Goal: Understand process/instructions: Learn about a topic

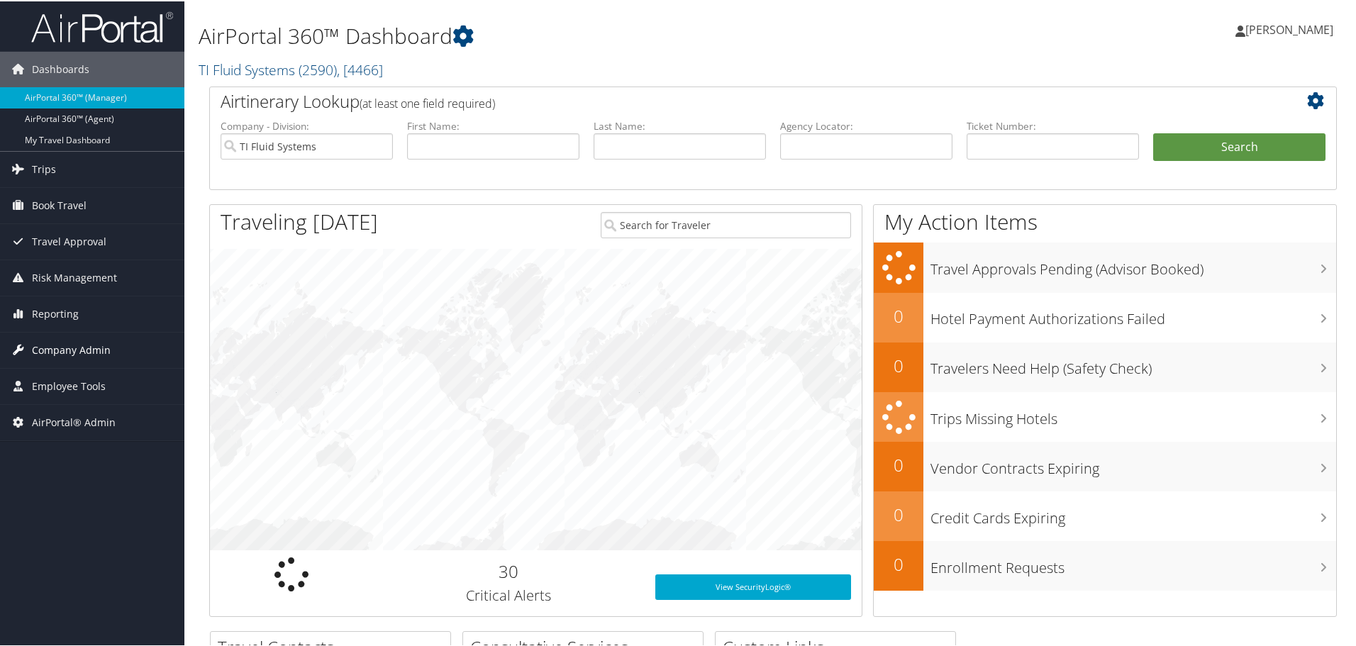
click at [67, 348] on span "Company Admin" at bounding box center [71, 348] width 79 height 35
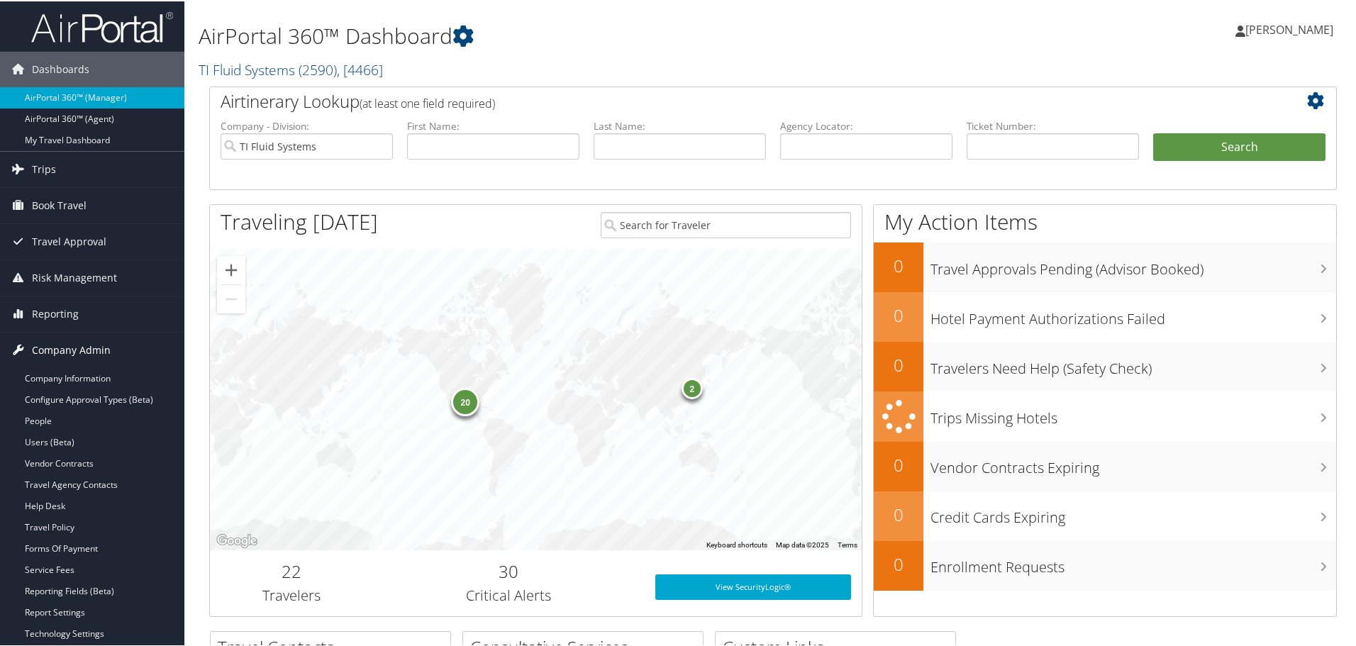
click at [67, 348] on span "Company Admin" at bounding box center [71, 348] width 79 height 35
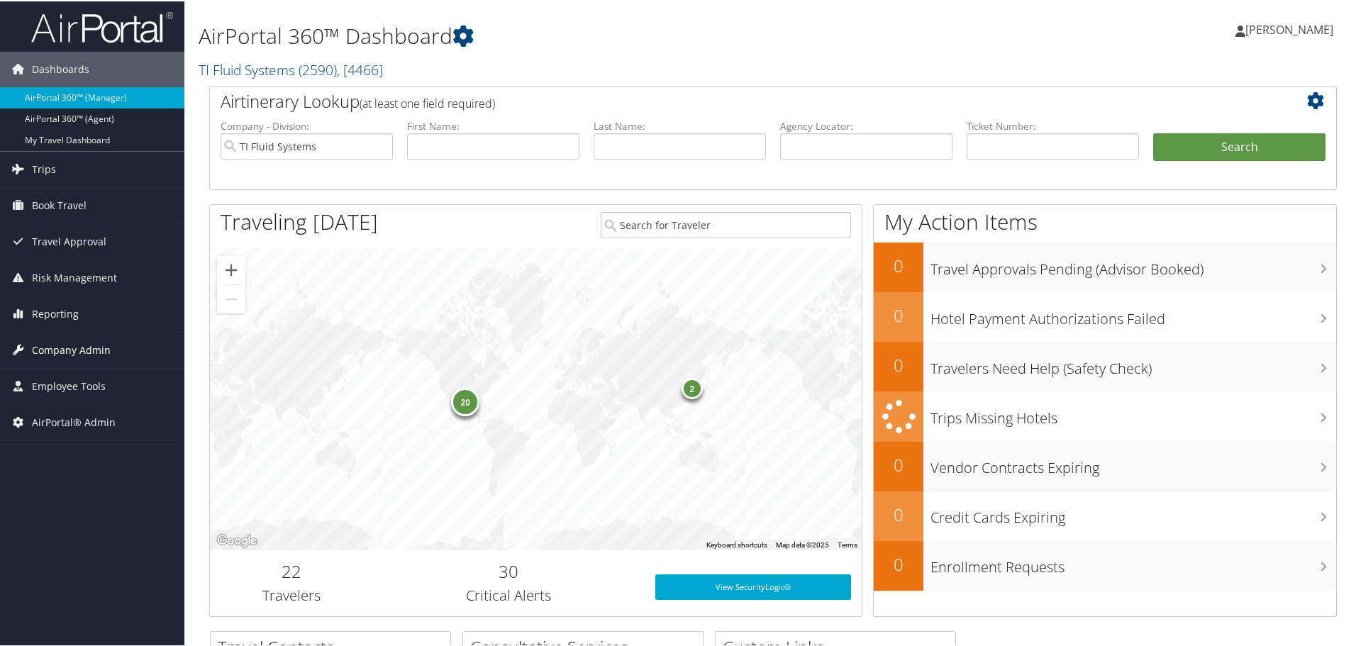
click at [65, 348] on span "Company Admin" at bounding box center [71, 348] width 79 height 35
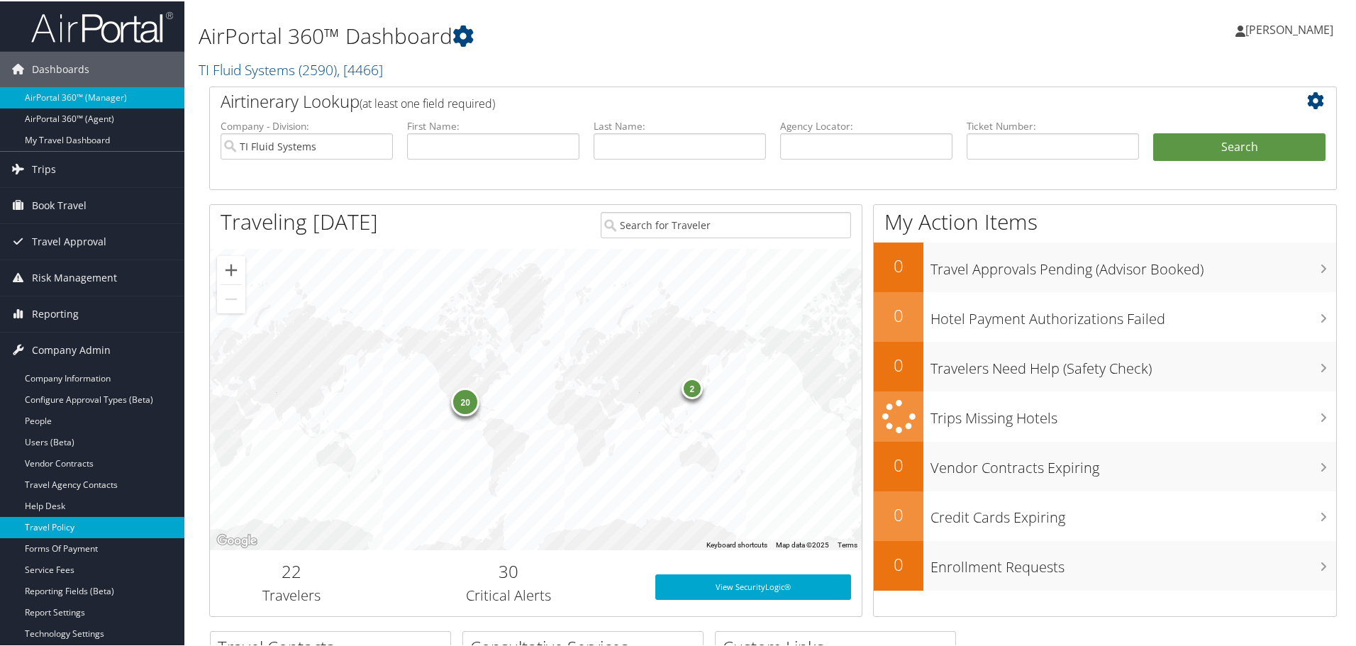
click at [72, 521] on link "Travel Policy" at bounding box center [92, 526] width 184 height 21
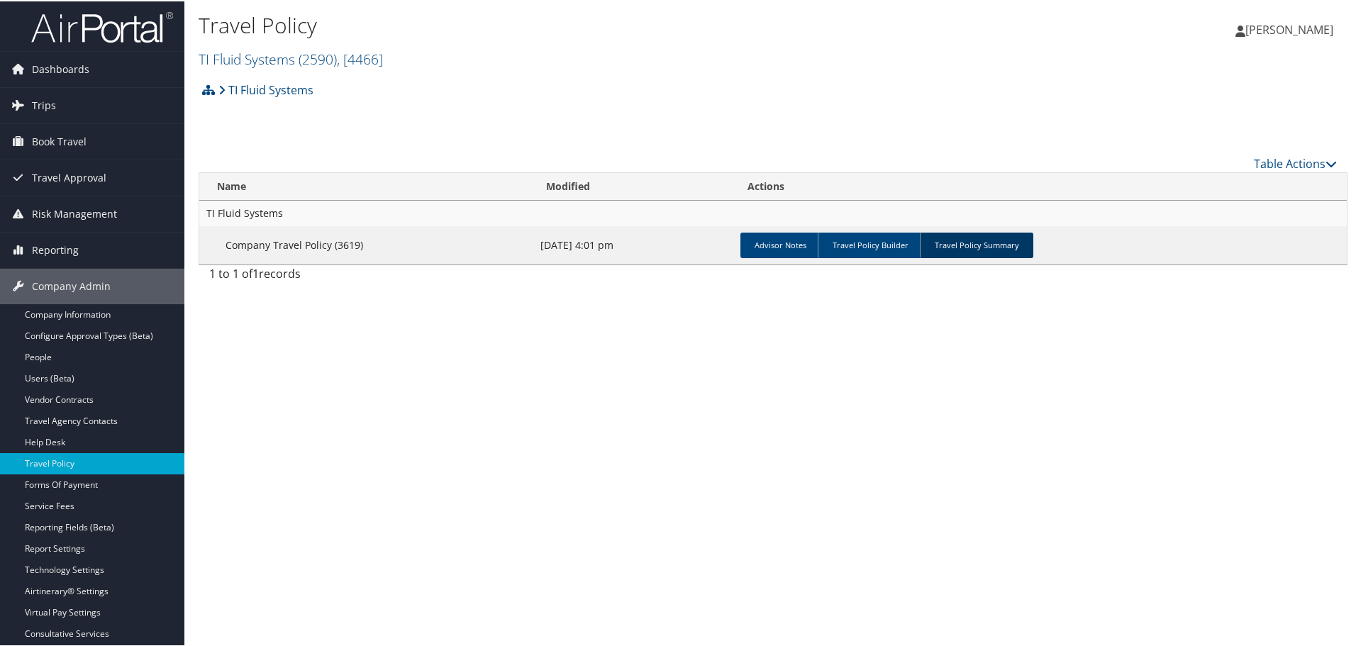
click at [975, 238] on link "Travel Policy Summary" at bounding box center [977, 244] width 114 height 26
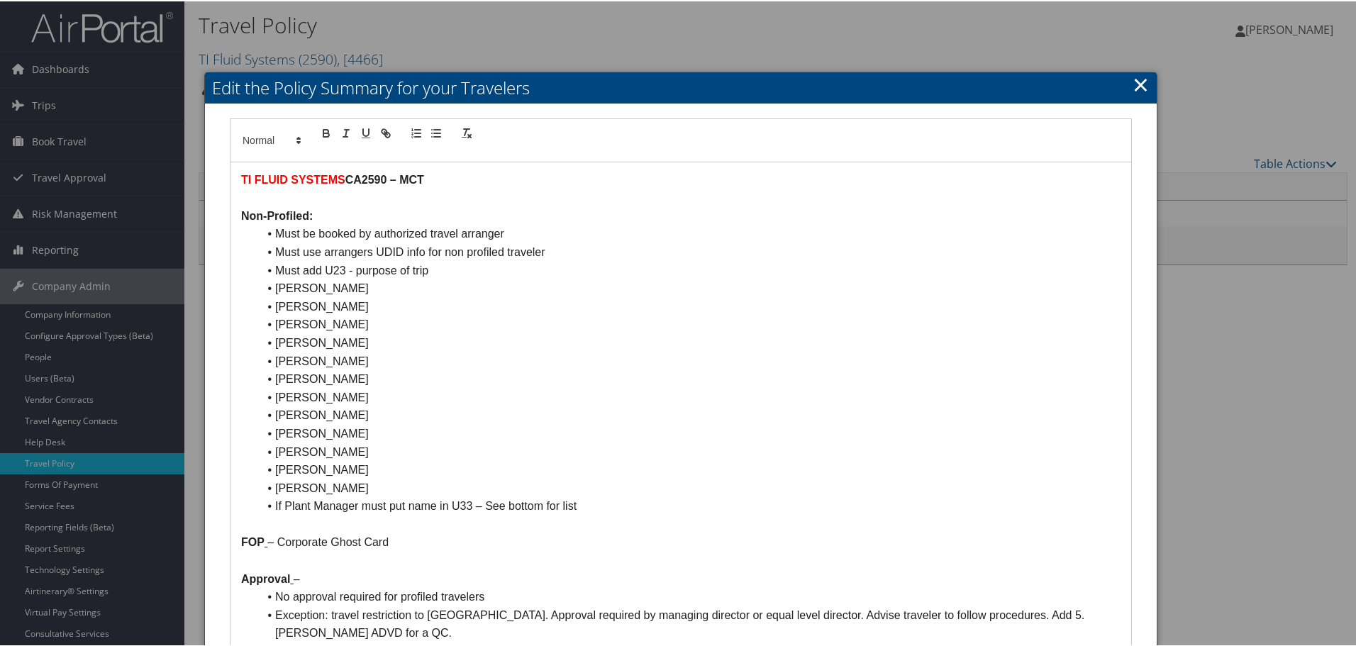
click at [1134, 79] on link "×" at bounding box center [1141, 83] width 16 height 28
